Goal: Task Accomplishment & Management: Use online tool/utility

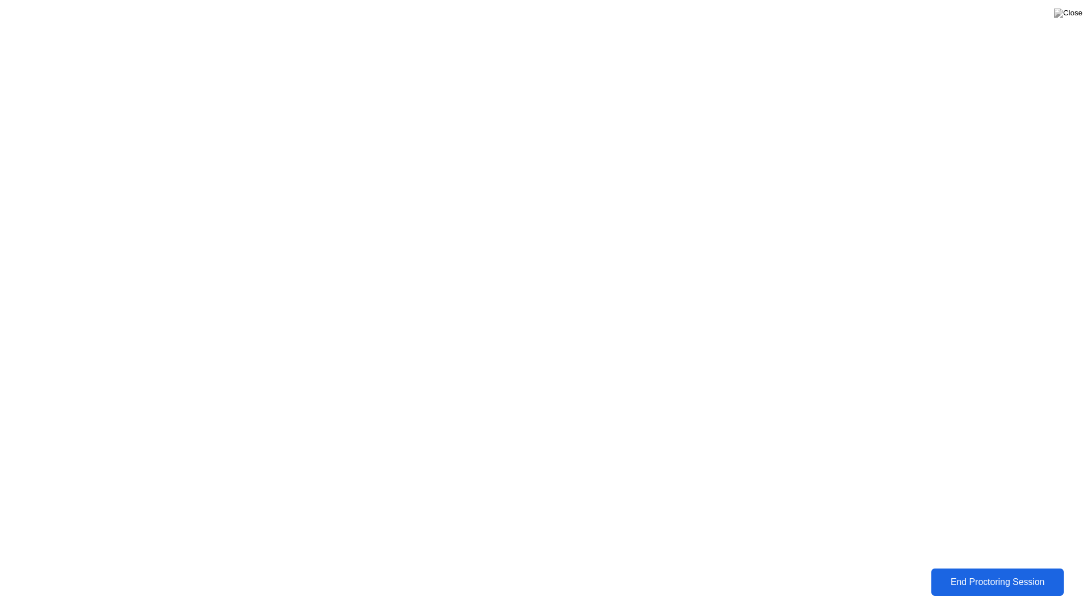
click at [972, 577] on div "End Proctoring Session" at bounding box center [997, 582] width 132 height 11
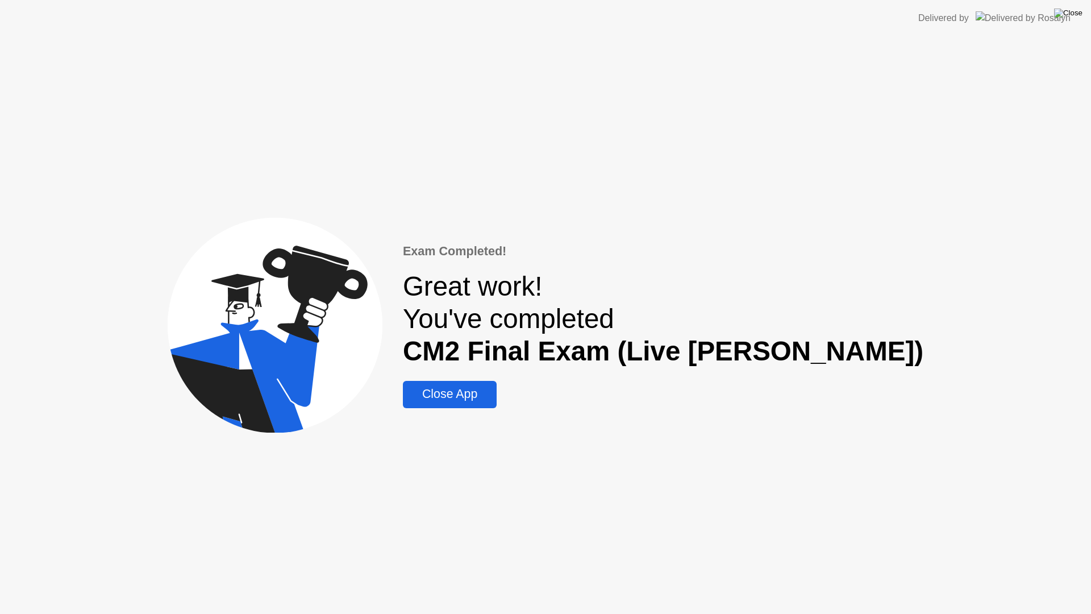
click at [1079, 14] on img at bounding box center [1068, 13] width 28 height 9
